Goal: Navigation & Orientation: Find specific page/section

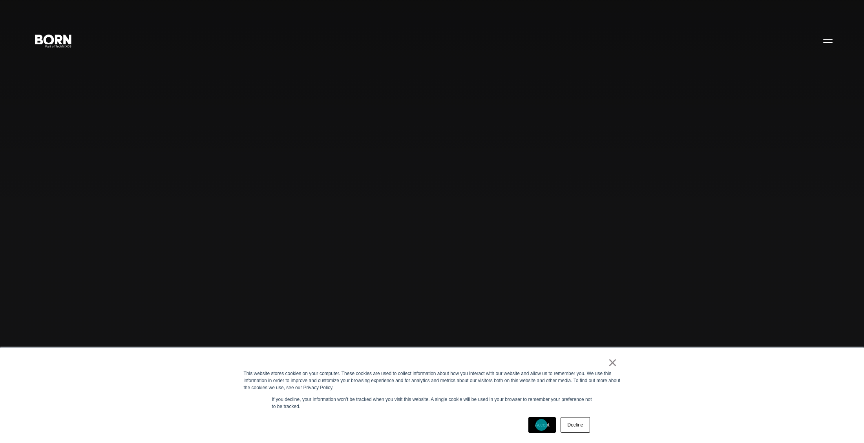
click at [541, 425] on link "Accept" at bounding box center [542, 425] width 28 height 16
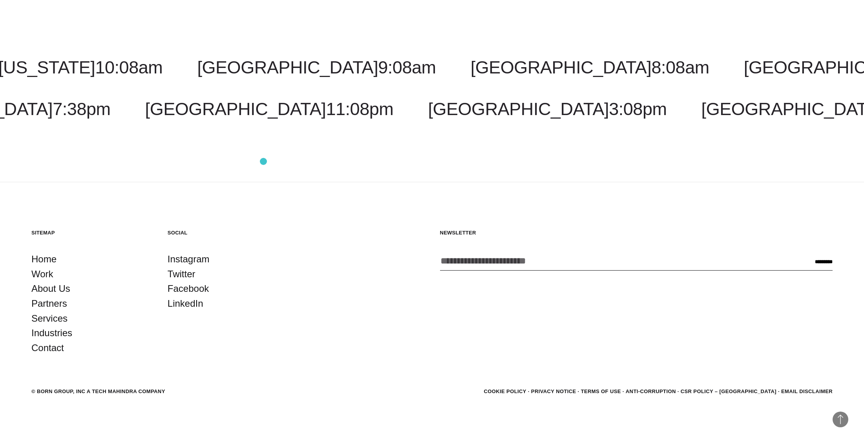
scroll to position [2904, 0]
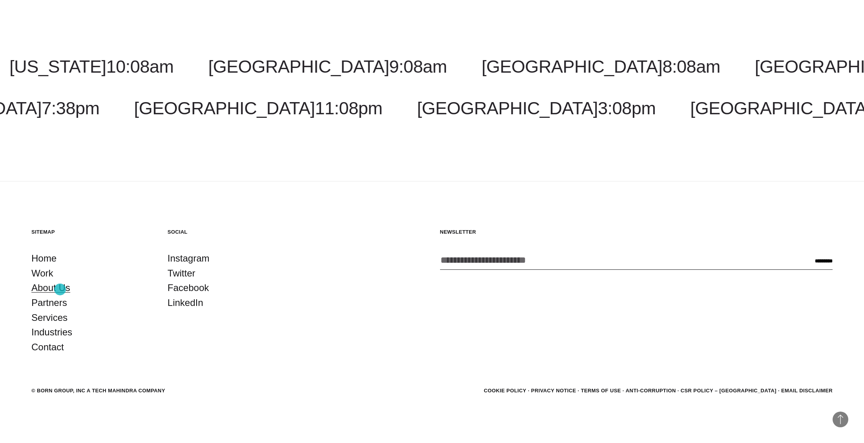
click at [60, 289] on link "About Us" at bounding box center [50, 287] width 39 height 15
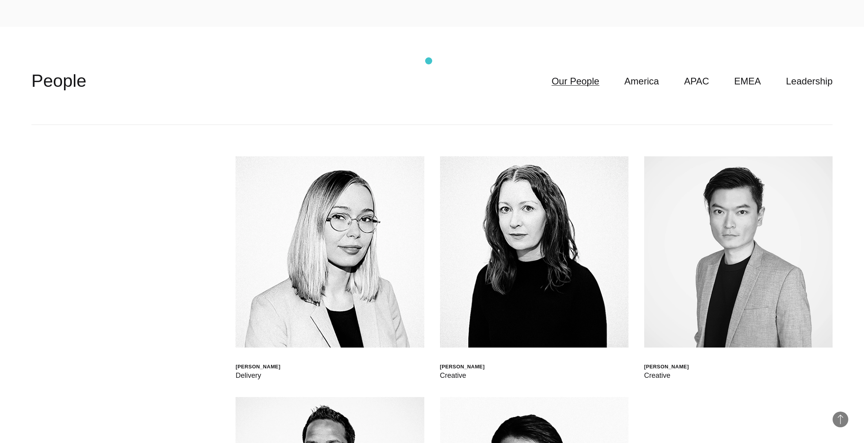
scroll to position [2459, 0]
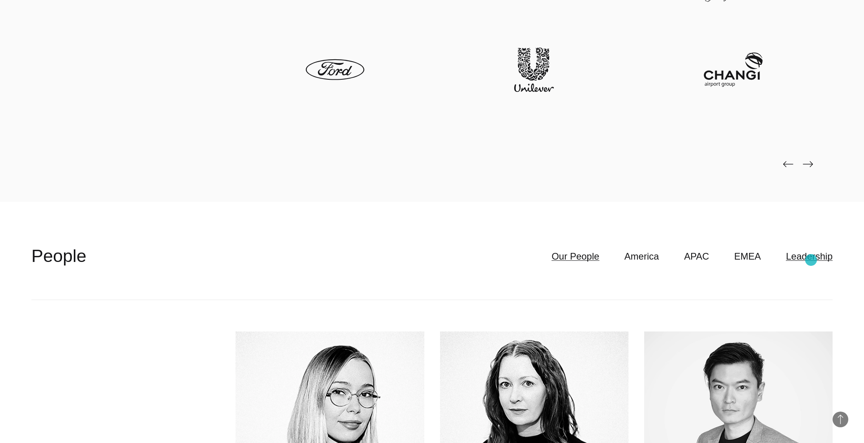
click at [811, 260] on link "Leadership" at bounding box center [809, 256] width 47 height 15
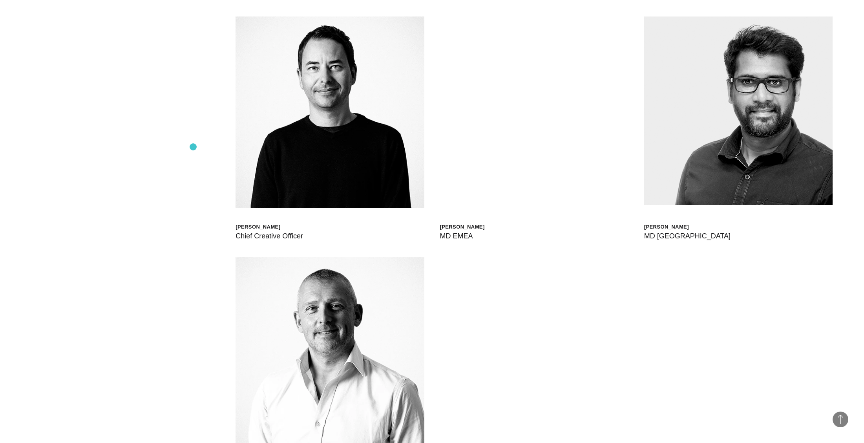
scroll to position [3022, 0]
